Goal: Task Accomplishment & Management: Manage account settings

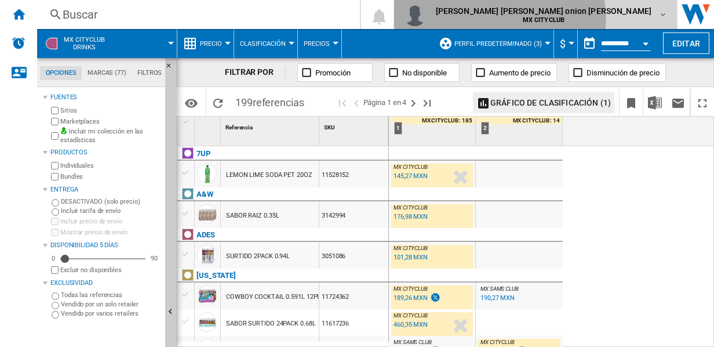
click at [565, 18] on b "MX CITYCLUB" at bounding box center [544, 20] width 42 height 8
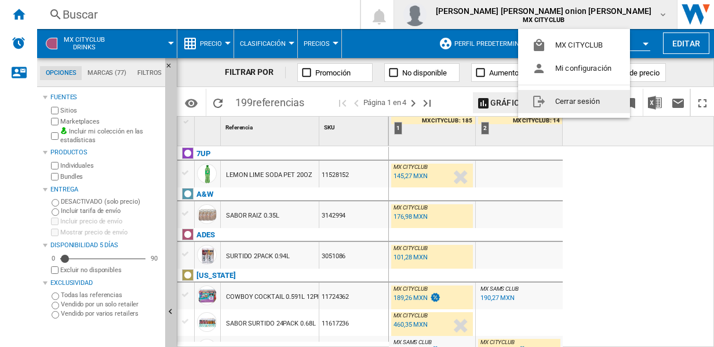
click at [570, 97] on button "Cerrar sesión" at bounding box center [574, 101] width 112 height 23
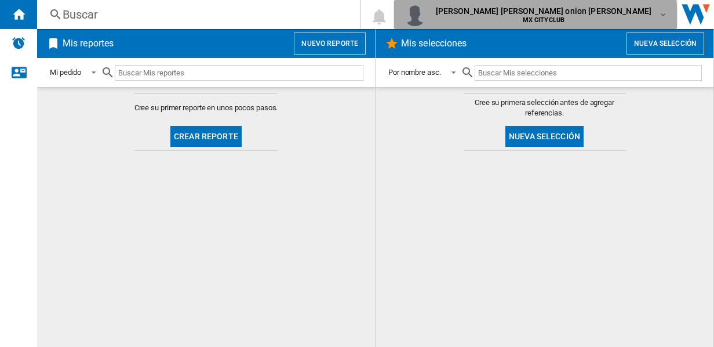
click at [660, 16] on md-icon "button" at bounding box center [662, 14] width 9 height 9
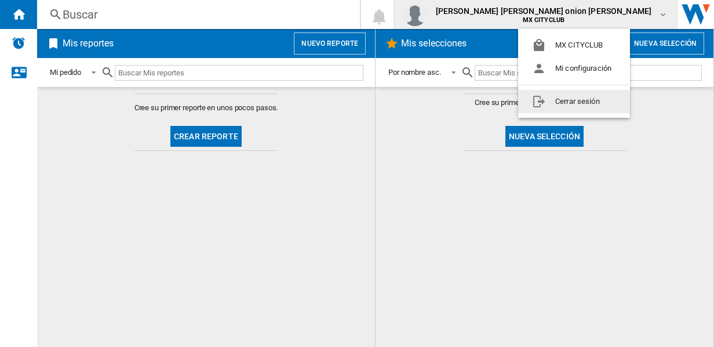
click at [551, 100] on button "Cerrar sesión" at bounding box center [574, 101] width 112 height 23
